Goal: Task Accomplishment & Management: Complete application form

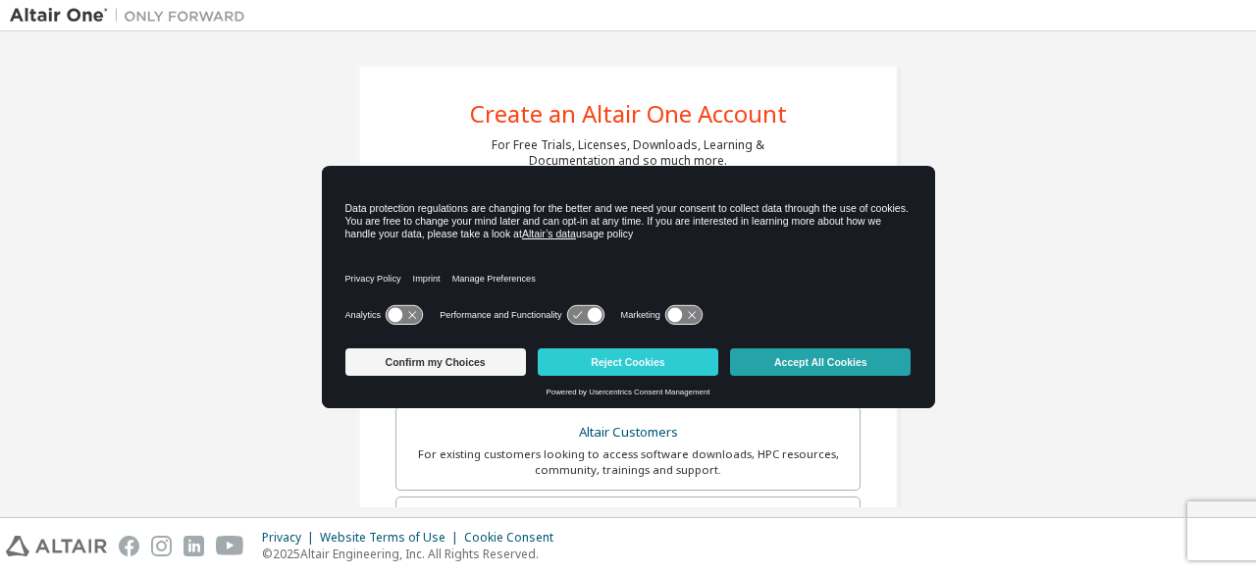
click at [838, 366] on button "Accept All Cookies" at bounding box center [820, 361] width 181 height 27
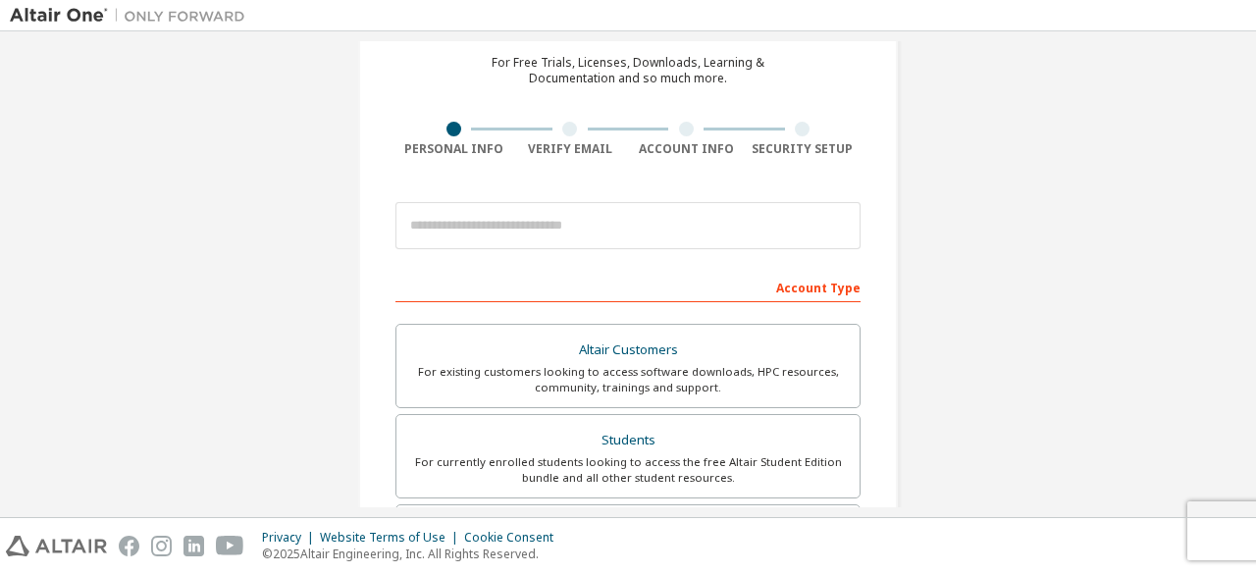
scroll to position [83, 0]
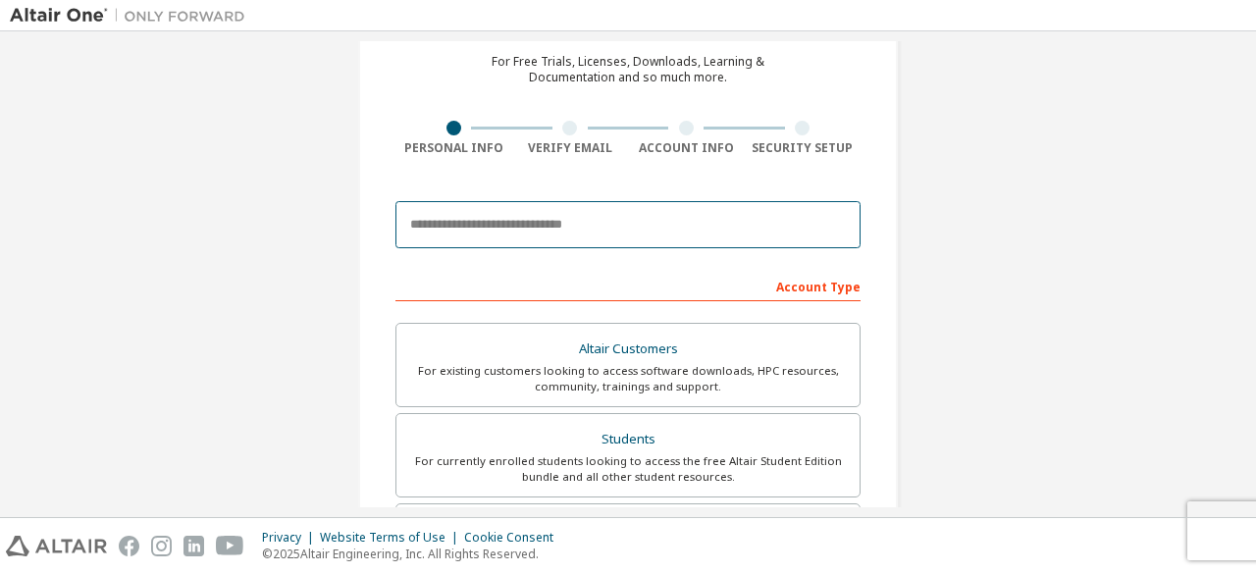
click at [718, 218] on input "email" at bounding box center [628, 224] width 465 height 47
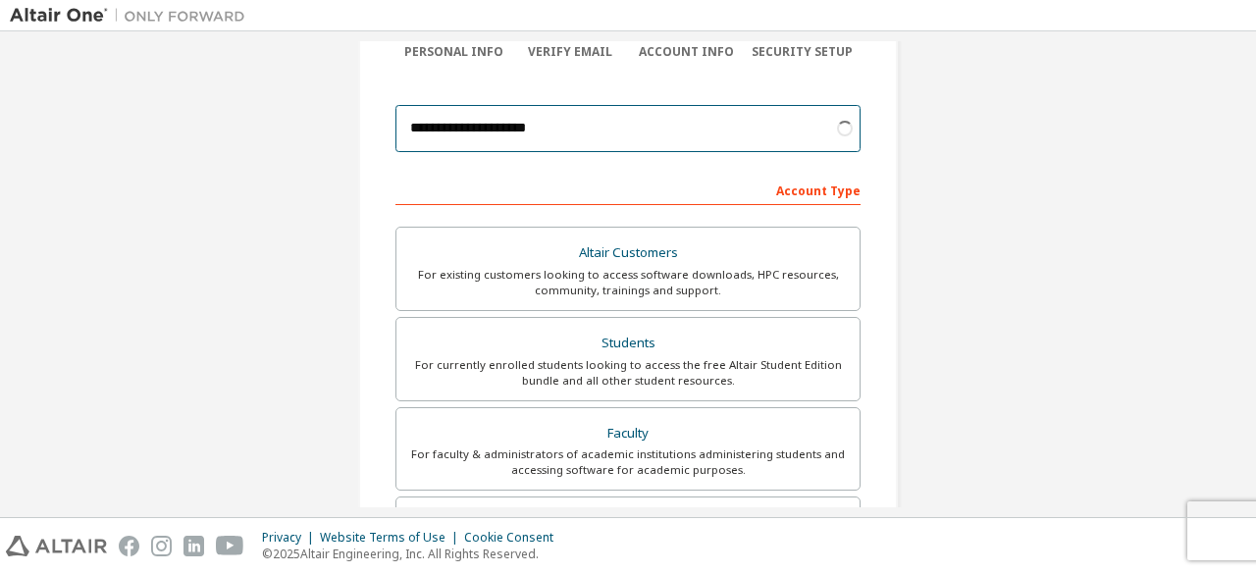
scroll to position [185, 0]
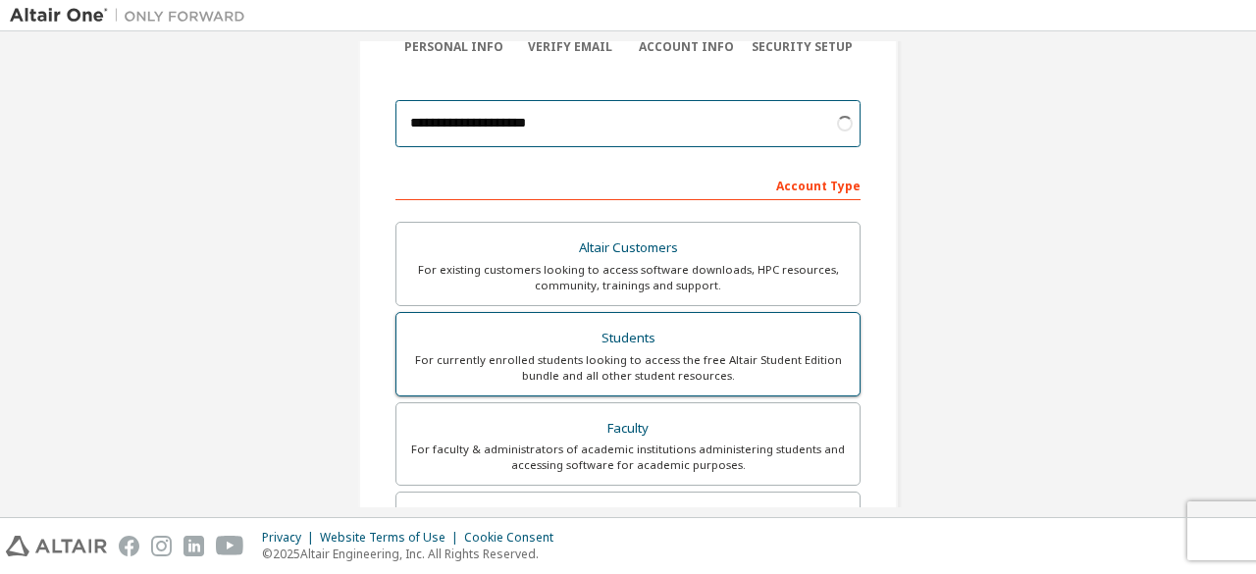
type input "**********"
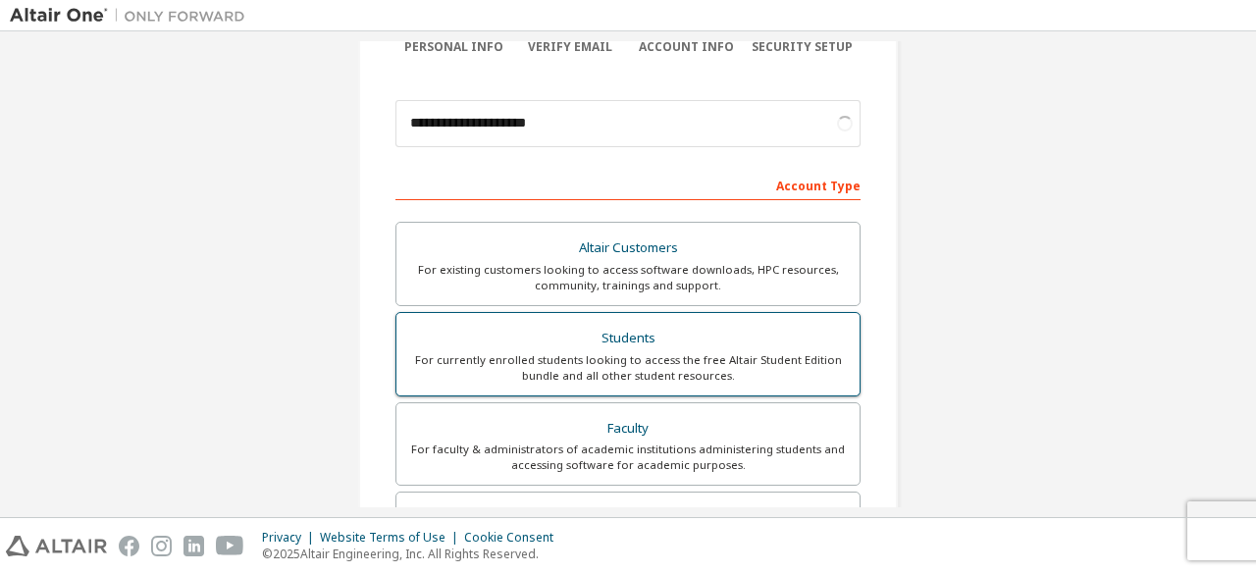
click at [661, 364] on div "For currently enrolled students looking to access the free Altair Student Editi…" at bounding box center [628, 367] width 440 height 31
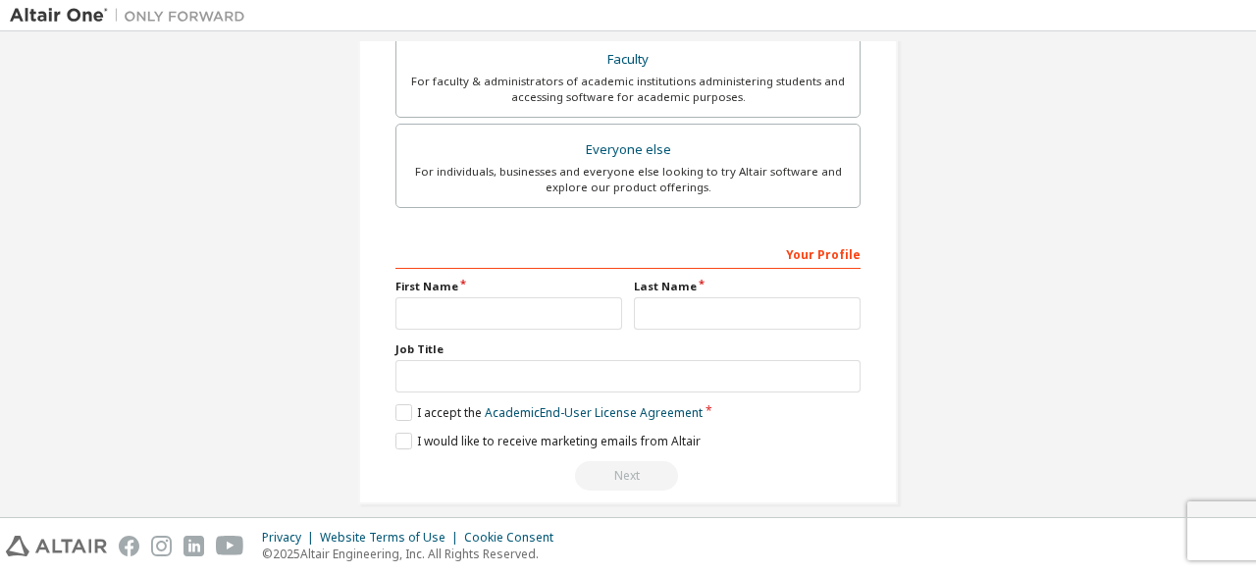
scroll to position [611, 0]
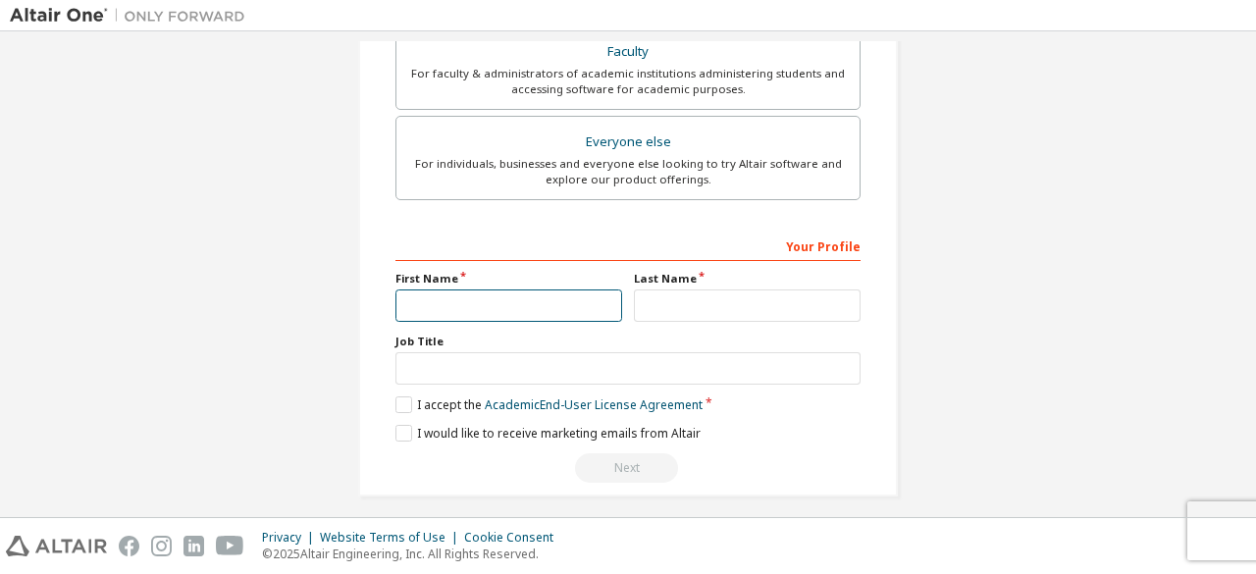
click at [552, 301] on input "text" at bounding box center [509, 306] width 227 height 32
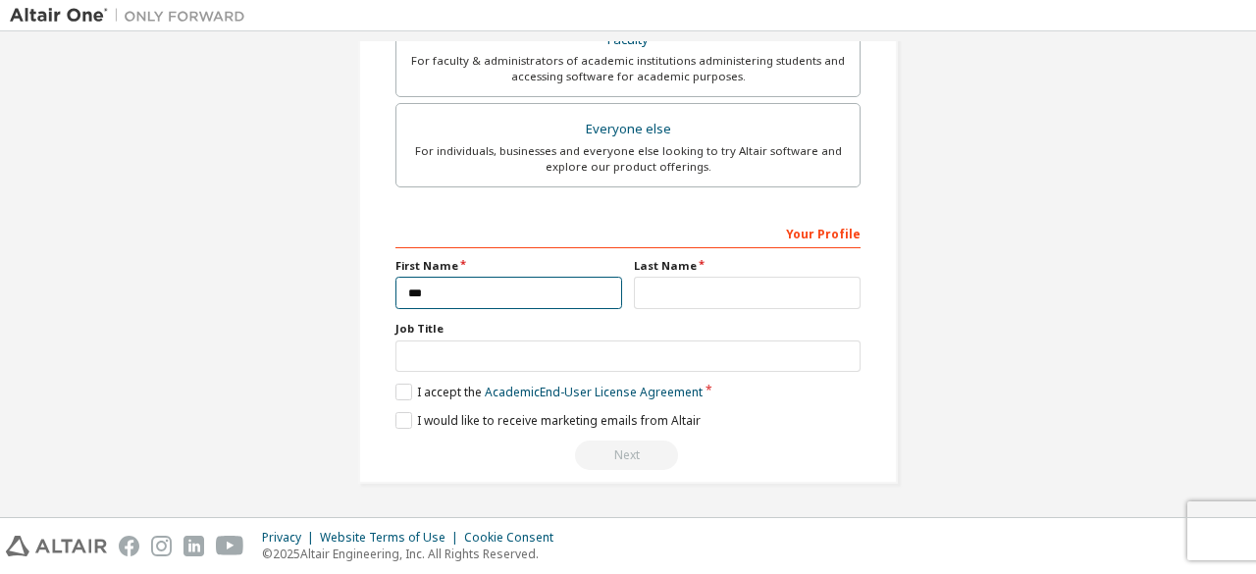
scroll to position [561, 0]
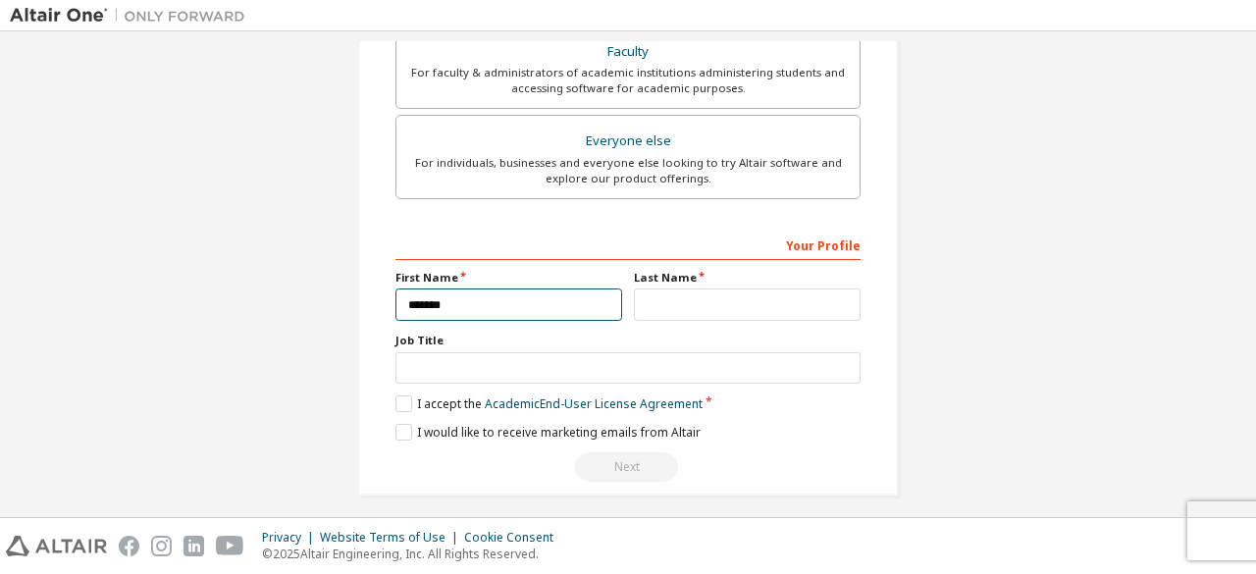
type input "*******"
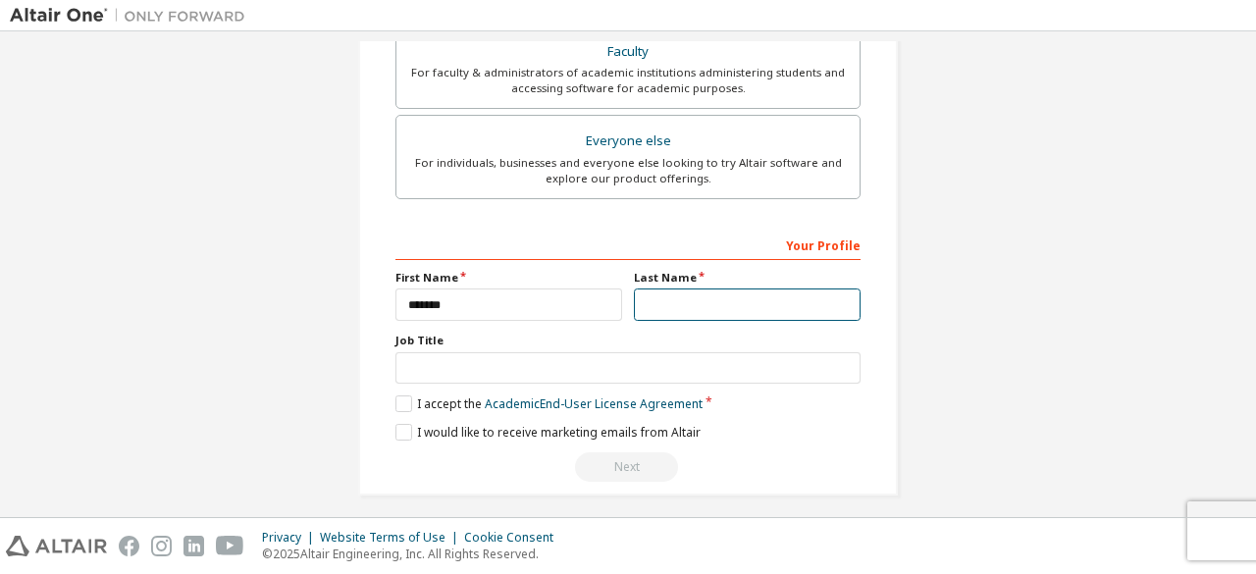
click at [711, 302] on input "text" at bounding box center [747, 305] width 227 height 32
type input "**********"
click at [400, 397] on label "I accept the Academic End-User License Agreement" at bounding box center [549, 404] width 307 height 17
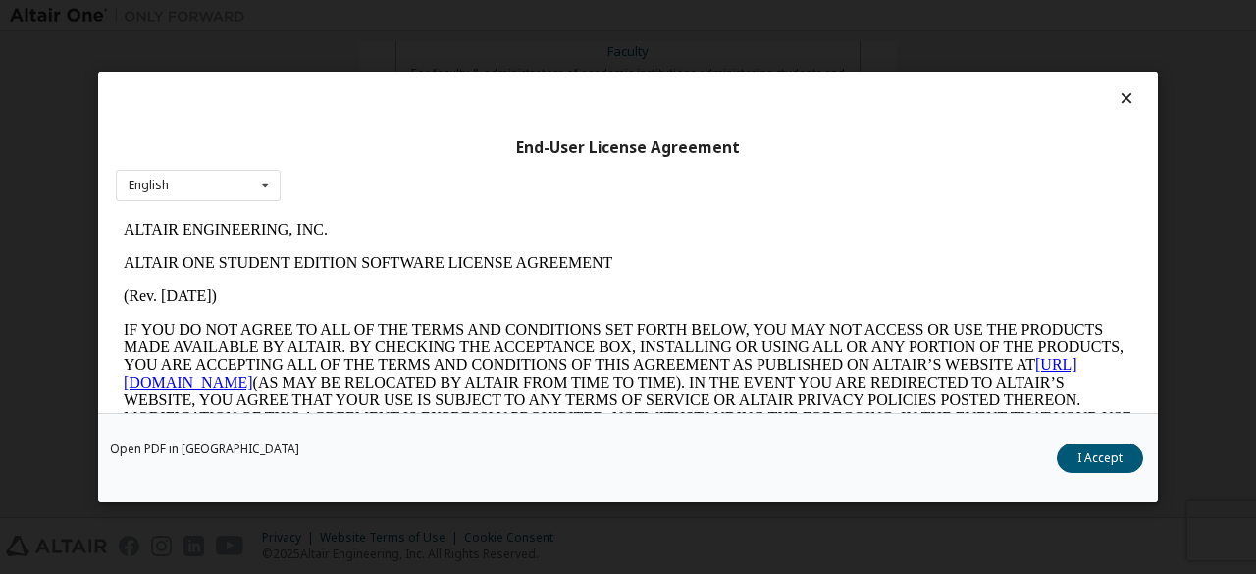
scroll to position [0, 0]
click at [1119, 464] on button "I Accept" at bounding box center [1100, 458] width 86 height 29
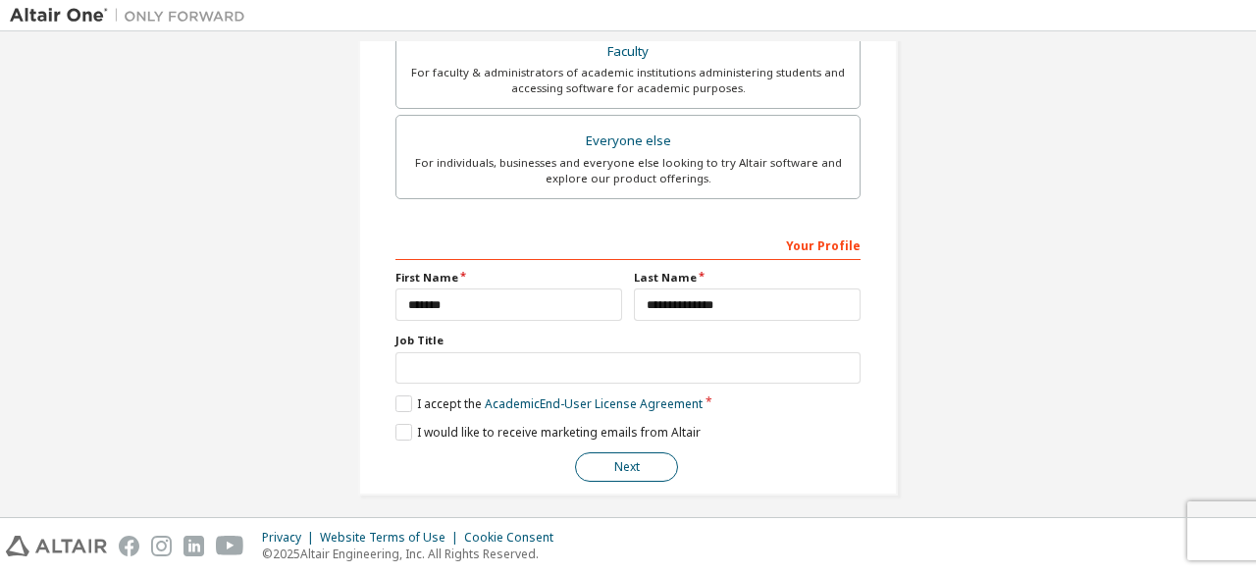
click at [630, 460] on button "Next" at bounding box center [626, 466] width 103 height 29
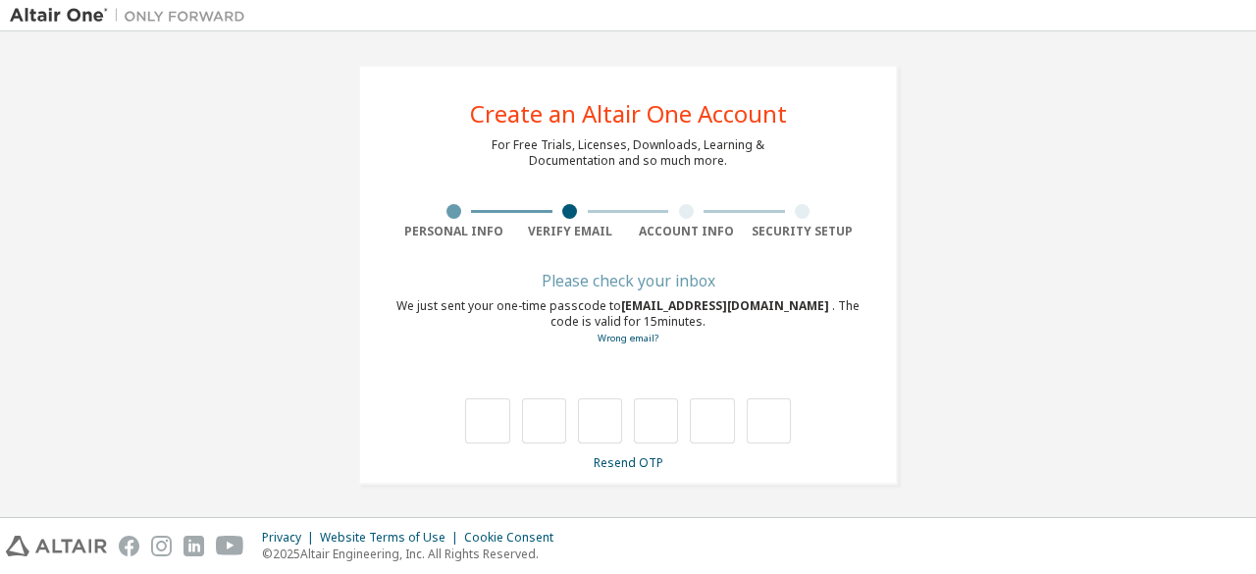
type input "*"
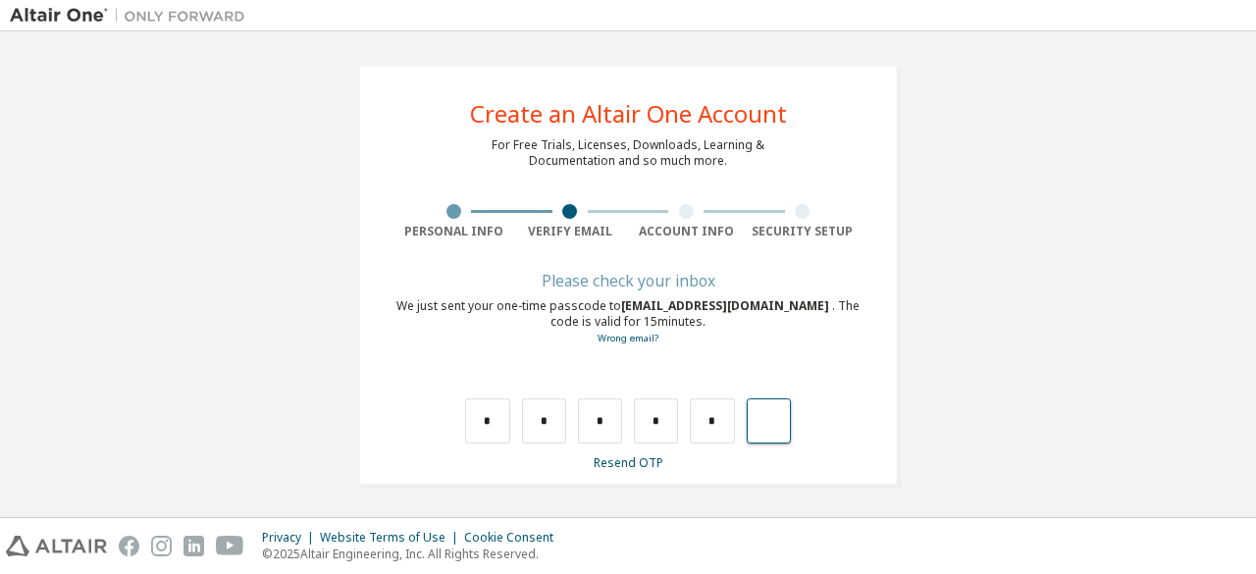
type input "*"
